Goal: Information Seeking & Learning: Find specific fact

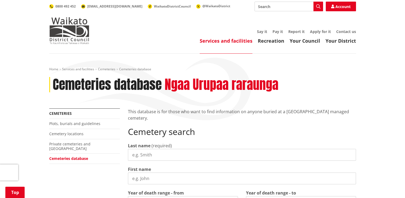
scroll to position [134, 0]
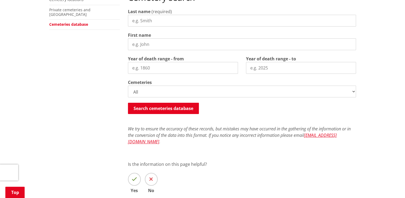
click at [144, 46] on input "First name" at bounding box center [242, 44] width 228 height 12
type input "Tamara"
click at [149, 18] on input "Last name" at bounding box center [242, 21] width 228 height 12
type input "STOCKMAN"
click at [163, 106] on button "Search cemeteries database" at bounding box center [163, 108] width 71 height 11
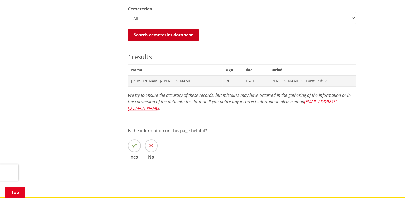
scroll to position [206, 0]
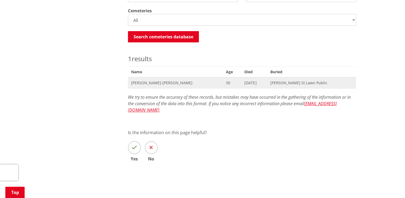
click at [154, 84] on span "Tamara Leslee-May Stockman" at bounding box center [175, 82] width 88 height 5
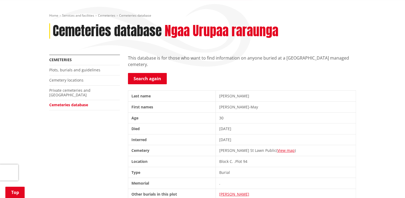
scroll to position [188, 0]
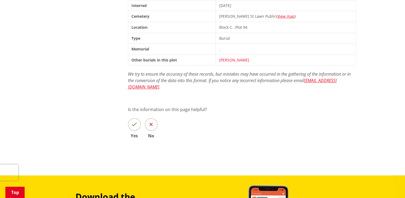
click at [249, 59] on link "[PERSON_NAME]" at bounding box center [234, 59] width 30 height 5
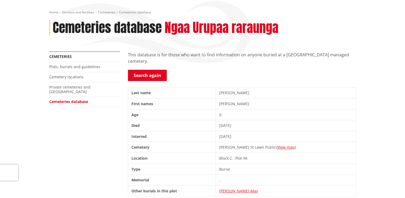
scroll to position [54, 0]
